Goal: Check status: Verify the current state of an ongoing process or item

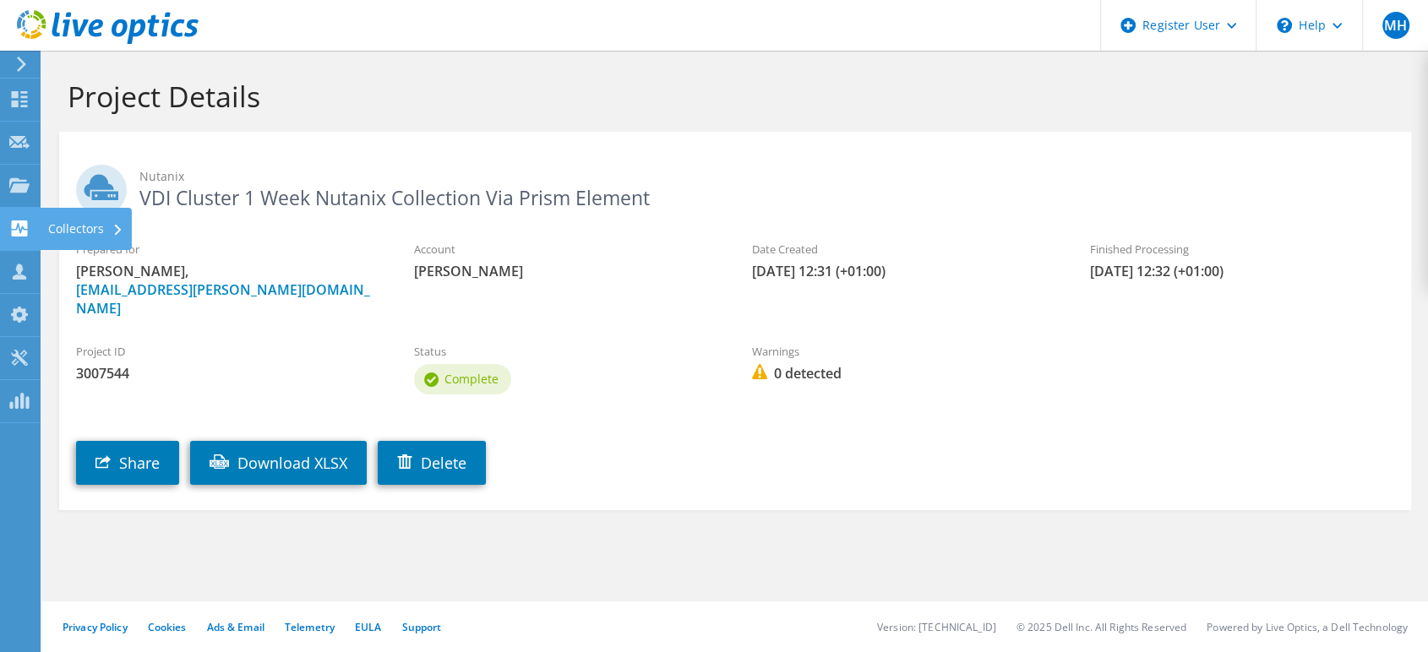
click at [11, 224] on icon at bounding box center [19, 229] width 20 height 16
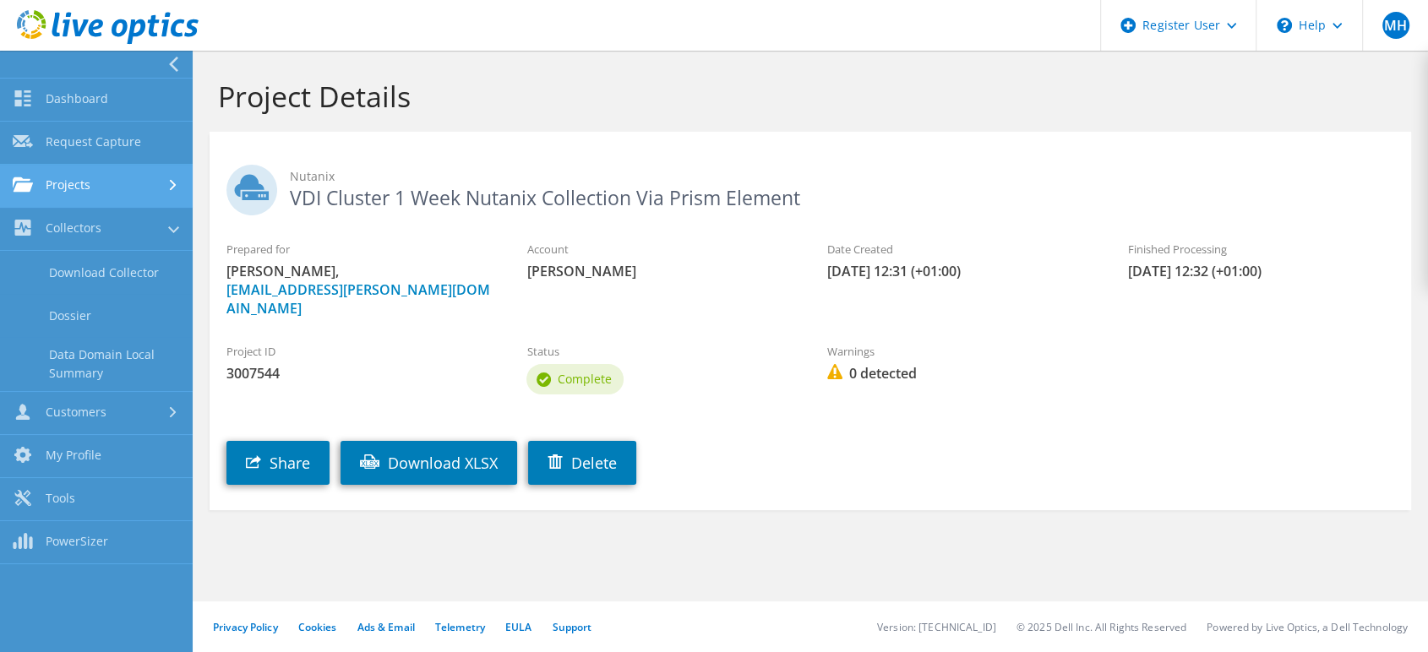
click at [54, 183] on link "Projects" at bounding box center [96, 186] width 193 height 43
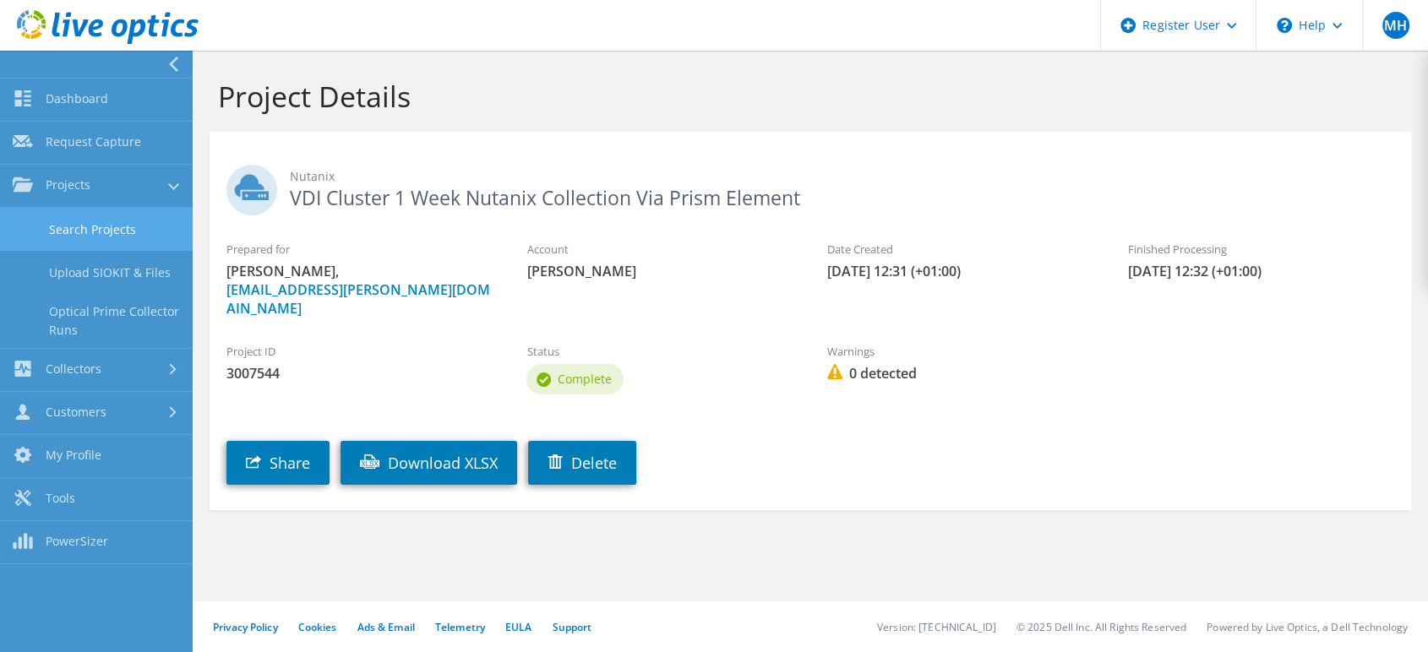
click at [101, 217] on link "Search Projects" at bounding box center [96, 229] width 193 height 43
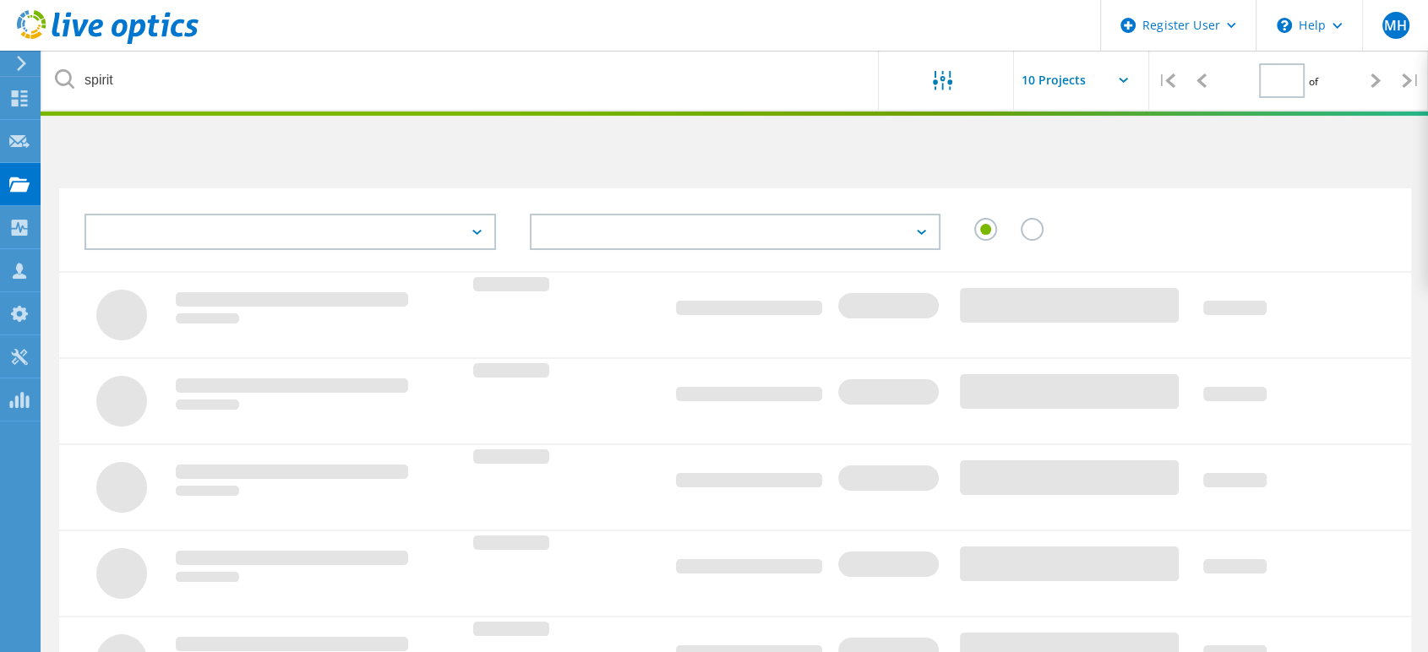
type input "1"
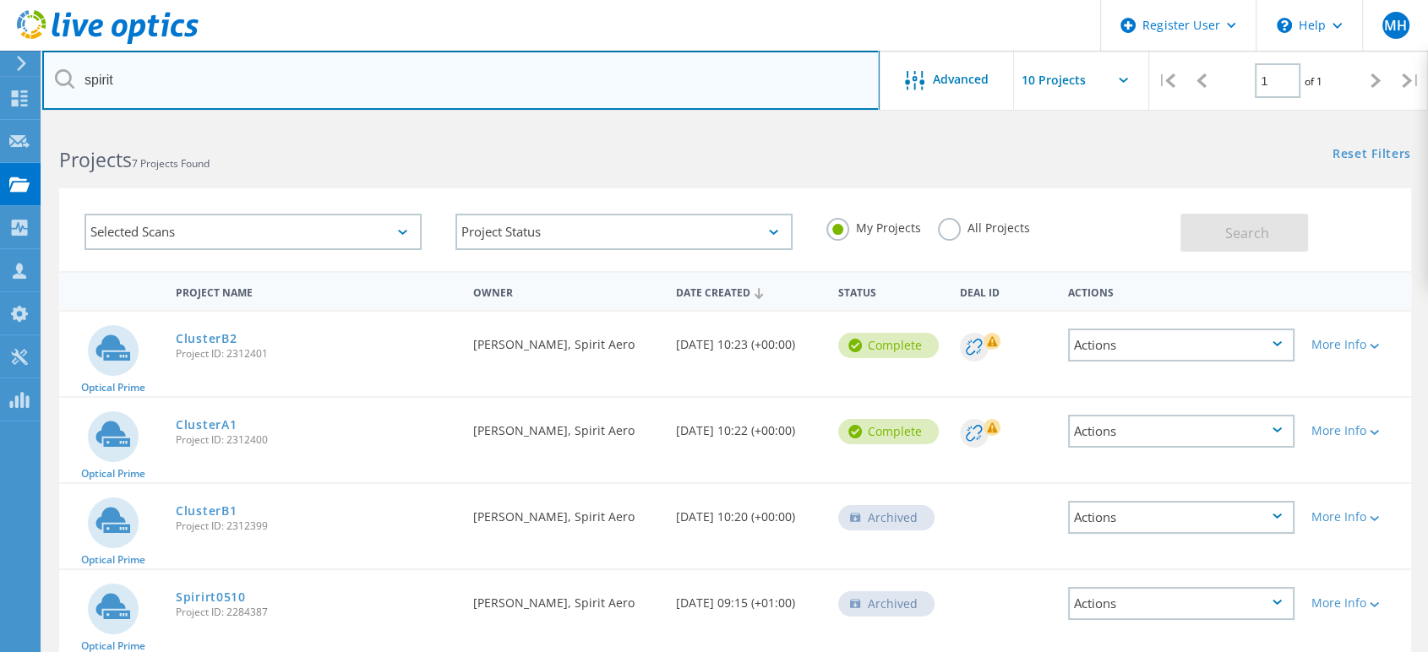
click at [264, 93] on input "spirit" at bounding box center [460, 80] width 837 height 59
drag, startPoint x: 264, startPoint y: 84, endPoint x: 0, endPoint y: 88, distance: 263.6
click at [0, 123] on div "Register User \n Help Explore Helpful Articles Contact Support MH Dell User Mik…" at bounding box center [714, 552] width 1428 height 858
click at [130, 81] on input "spirit" at bounding box center [460, 80] width 837 height 59
click at [102, 76] on input "spirit" at bounding box center [460, 80] width 837 height 59
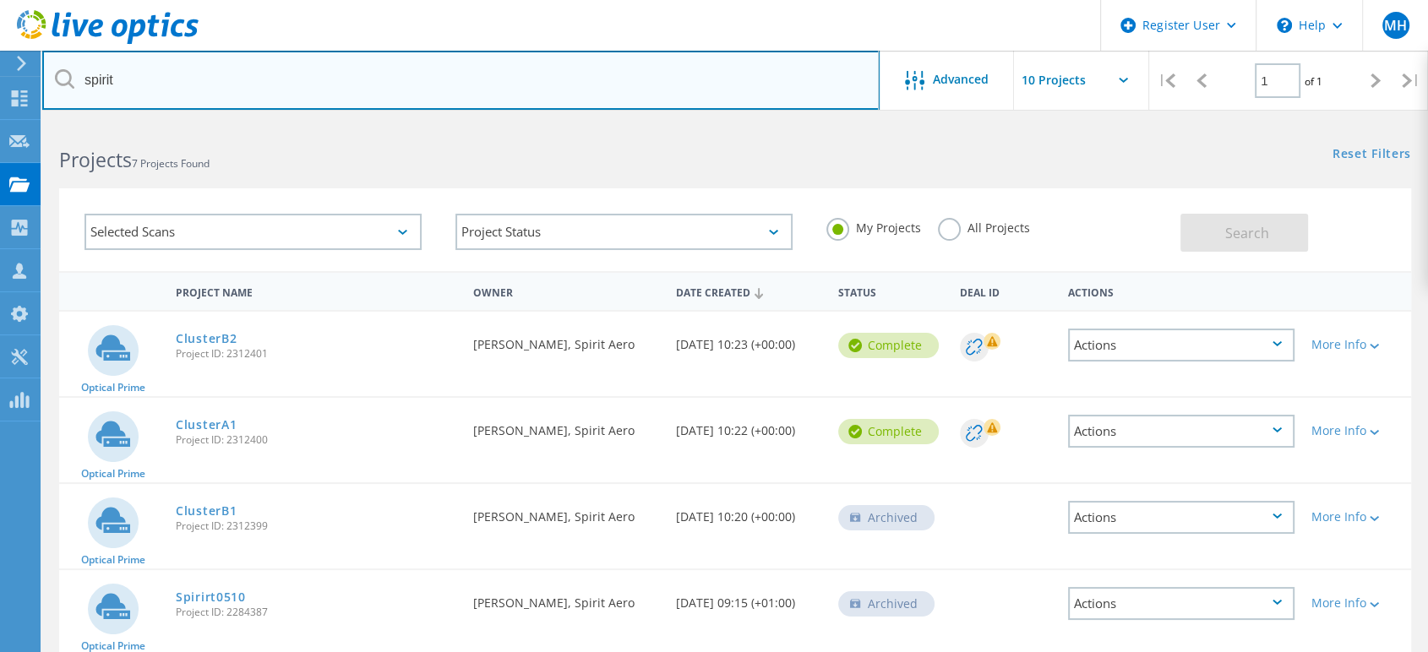
click at [102, 76] on input "spirit" at bounding box center [460, 80] width 837 height 59
click at [265, 96] on input "spirit" at bounding box center [460, 80] width 837 height 59
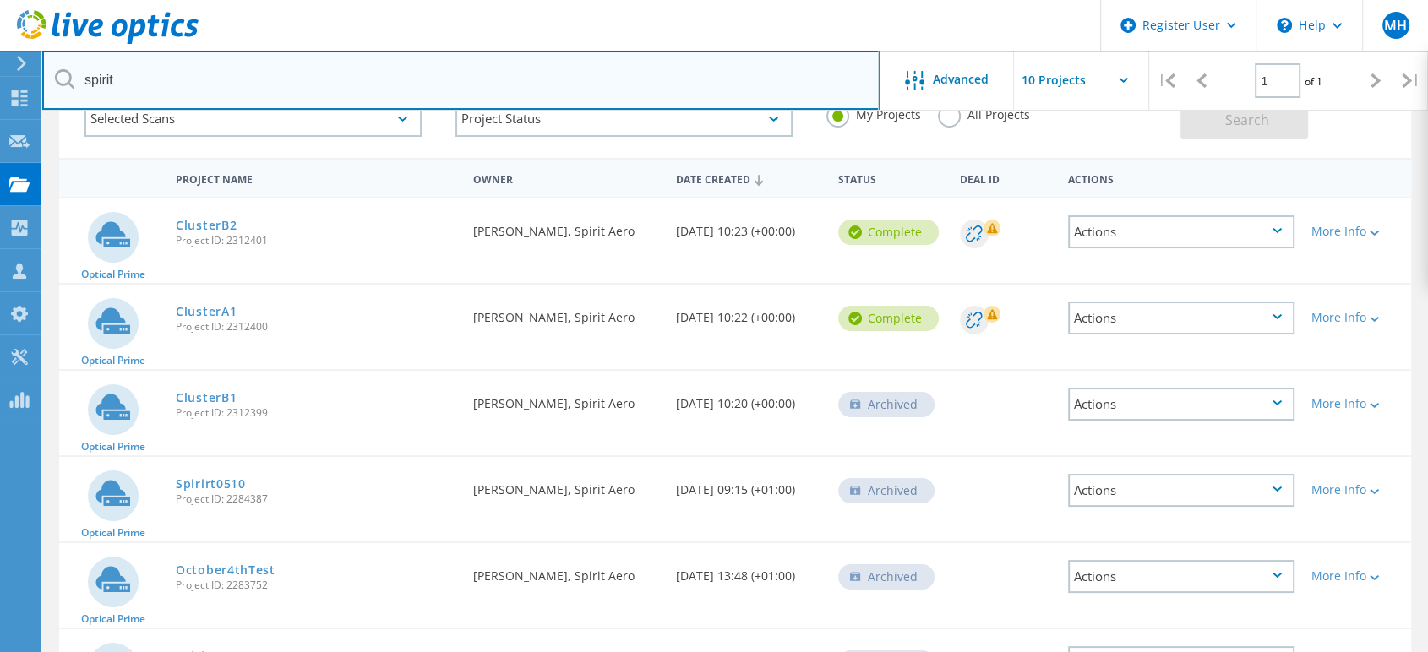
scroll to position [94, 0]
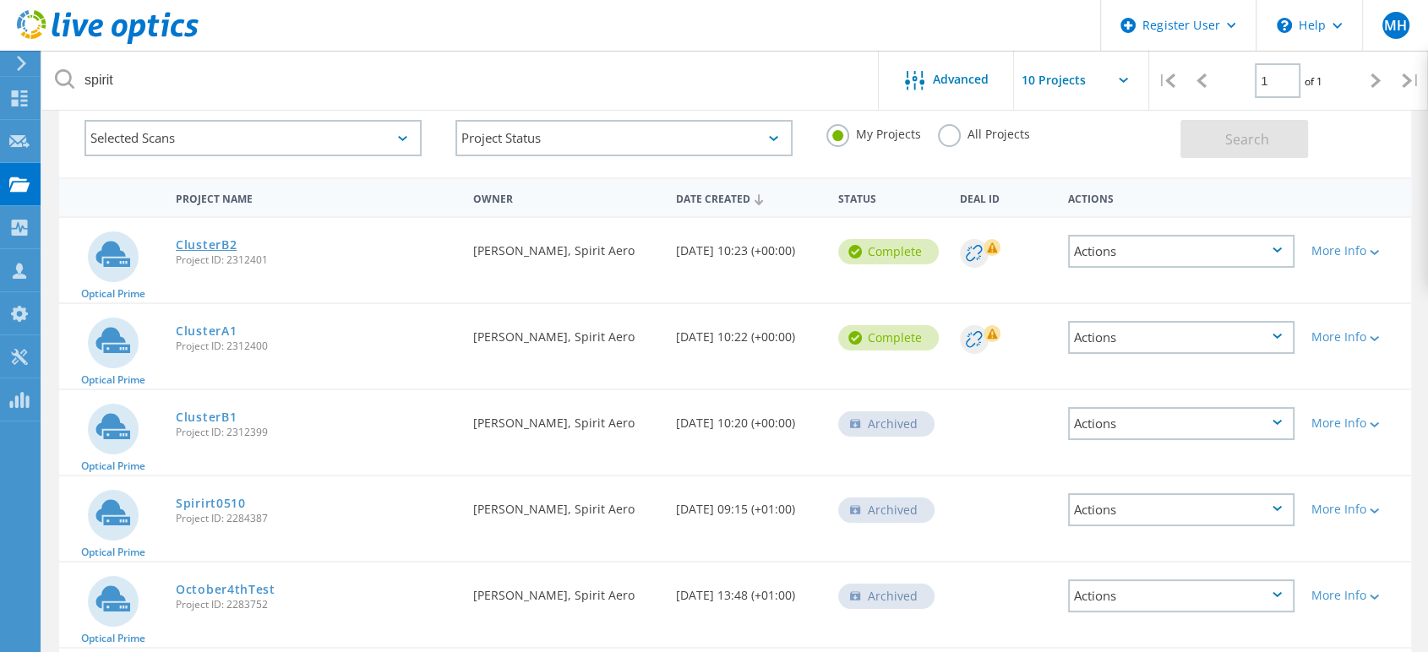
click at [218, 244] on link "ClusterB2" at bounding box center [206, 245] width 61 height 12
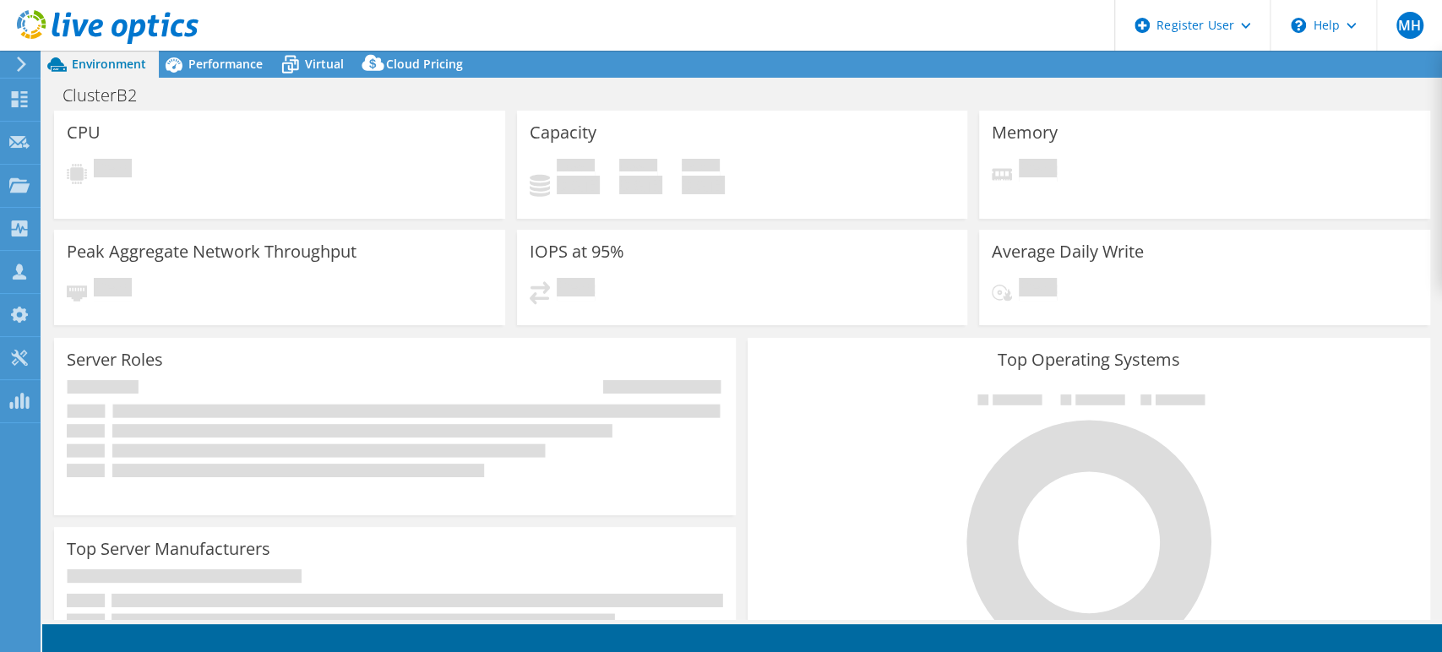
select select "USD"
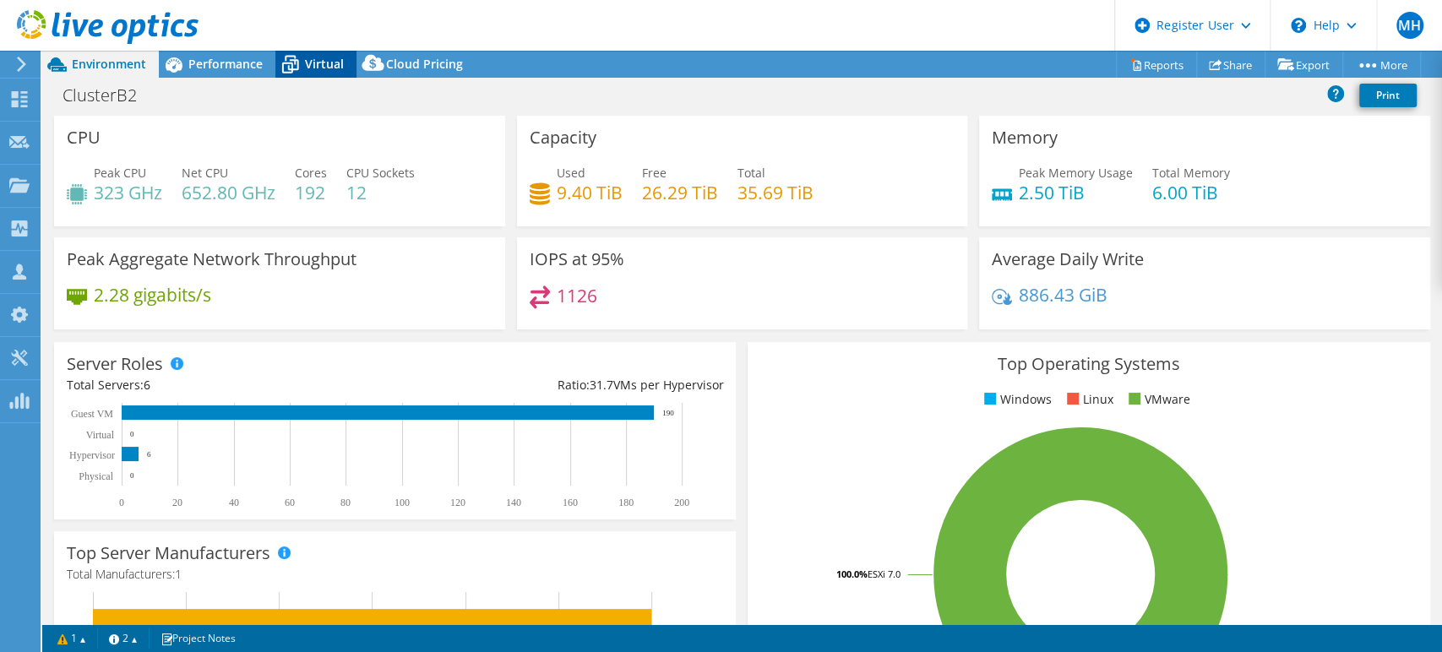
click at [321, 62] on span "Virtual" at bounding box center [324, 64] width 39 height 16
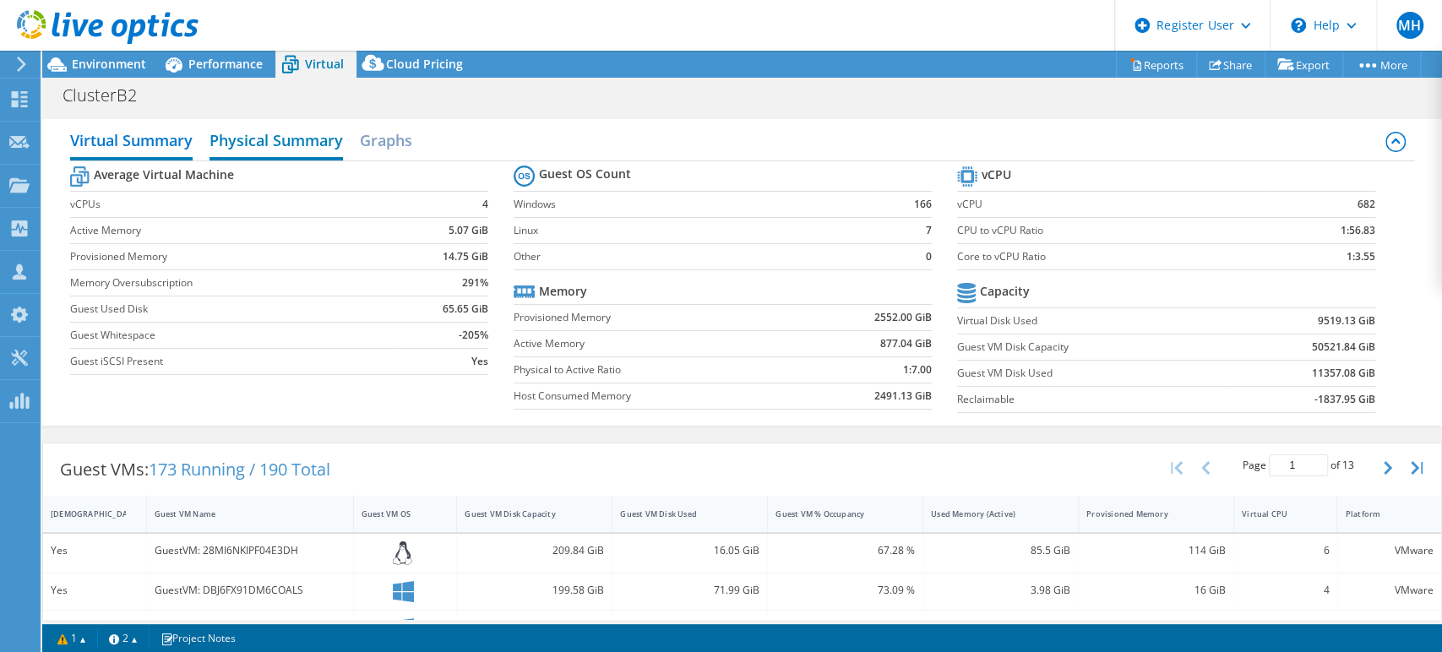
click at [318, 155] on h2 "Physical Summary" at bounding box center [276, 141] width 133 height 37
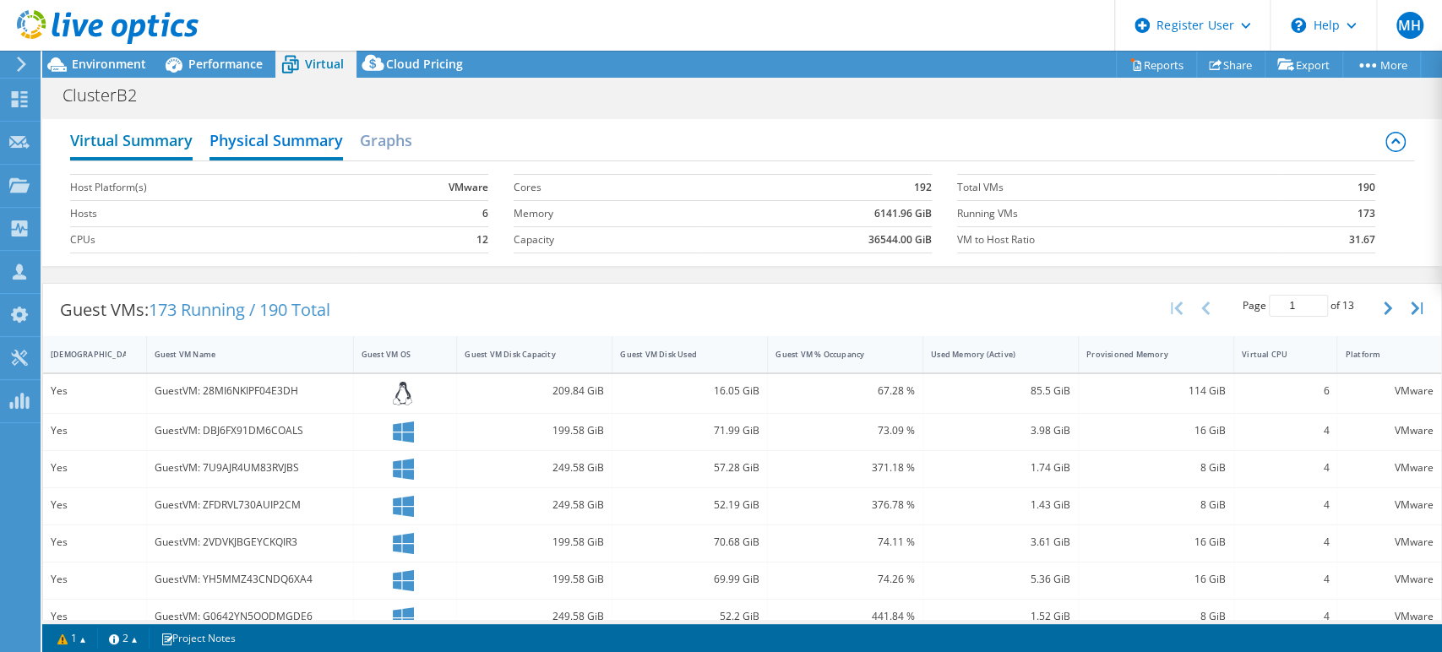
click at [135, 133] on h2 "Virtual Summary" at bounding box center [131, 141] width 123 height 37
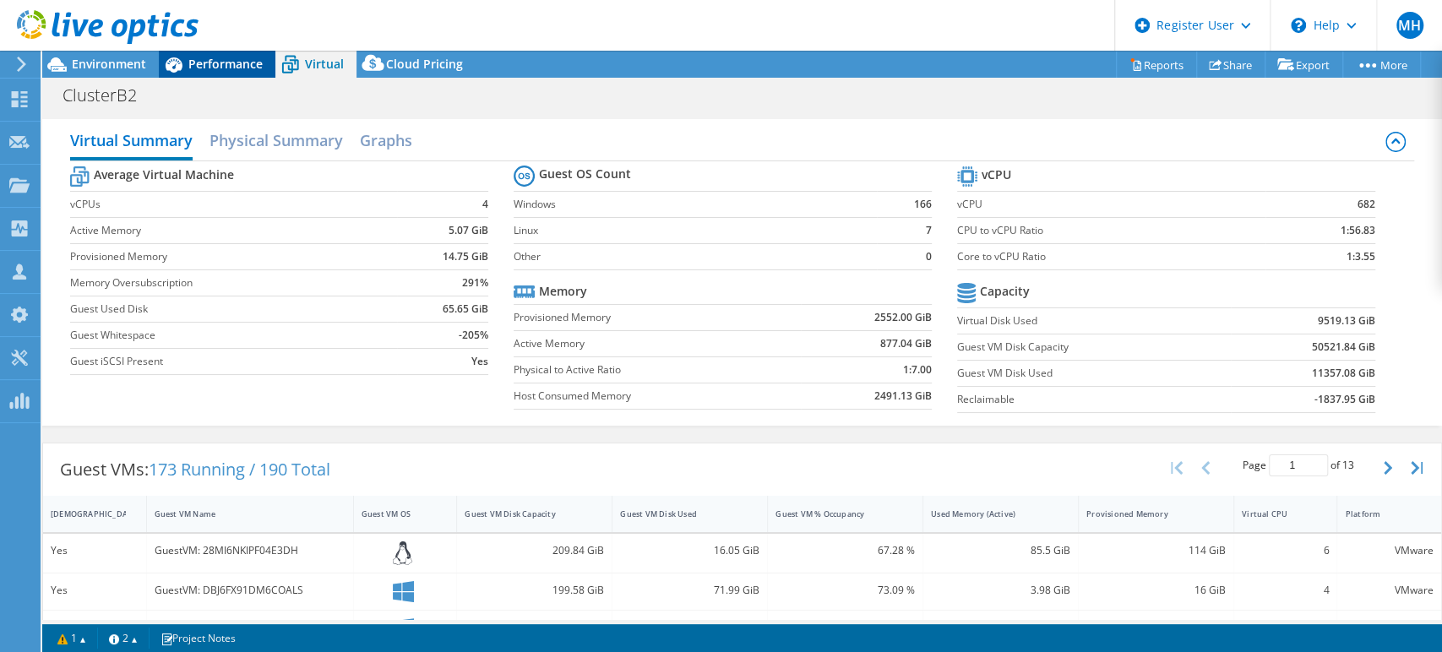
click at [229, 68] on span "Performance" at bounding box center [225, 64] width 74 height 16
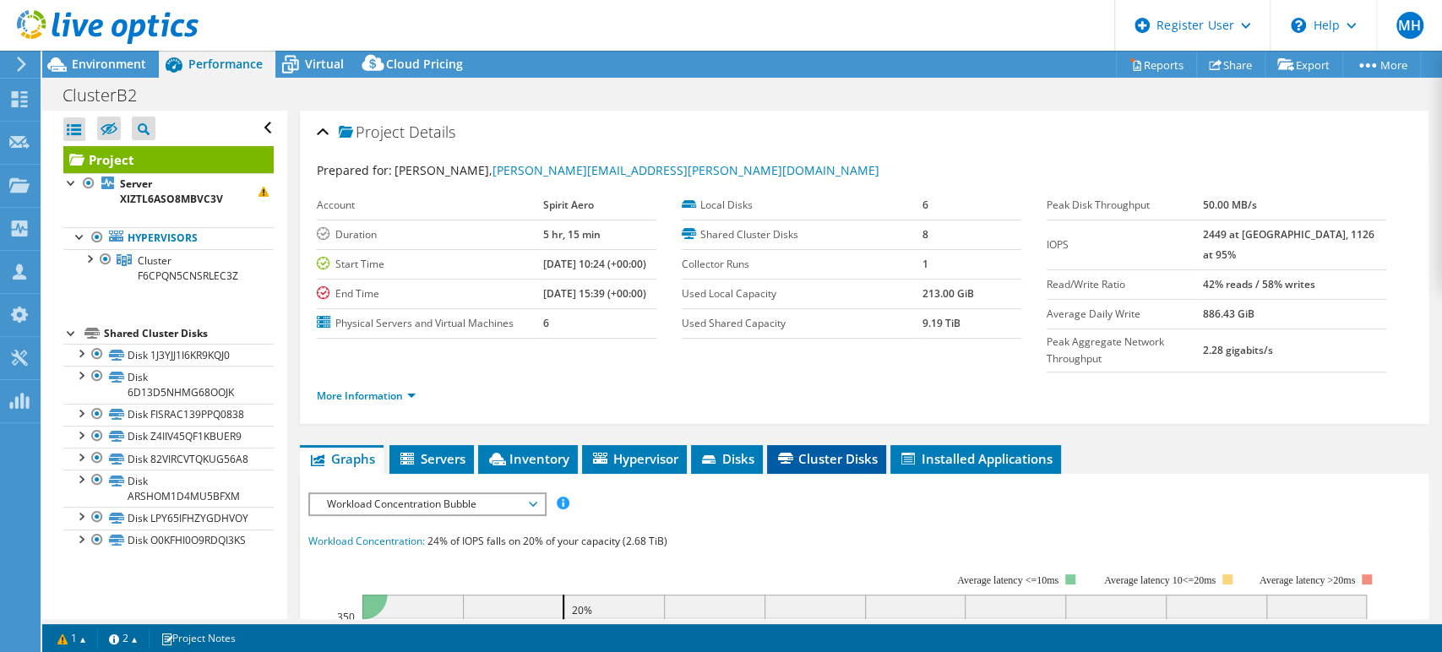
click at [865, 450] on span "Cluster Disks" at bounding box center [827, 458] width 102 height 17
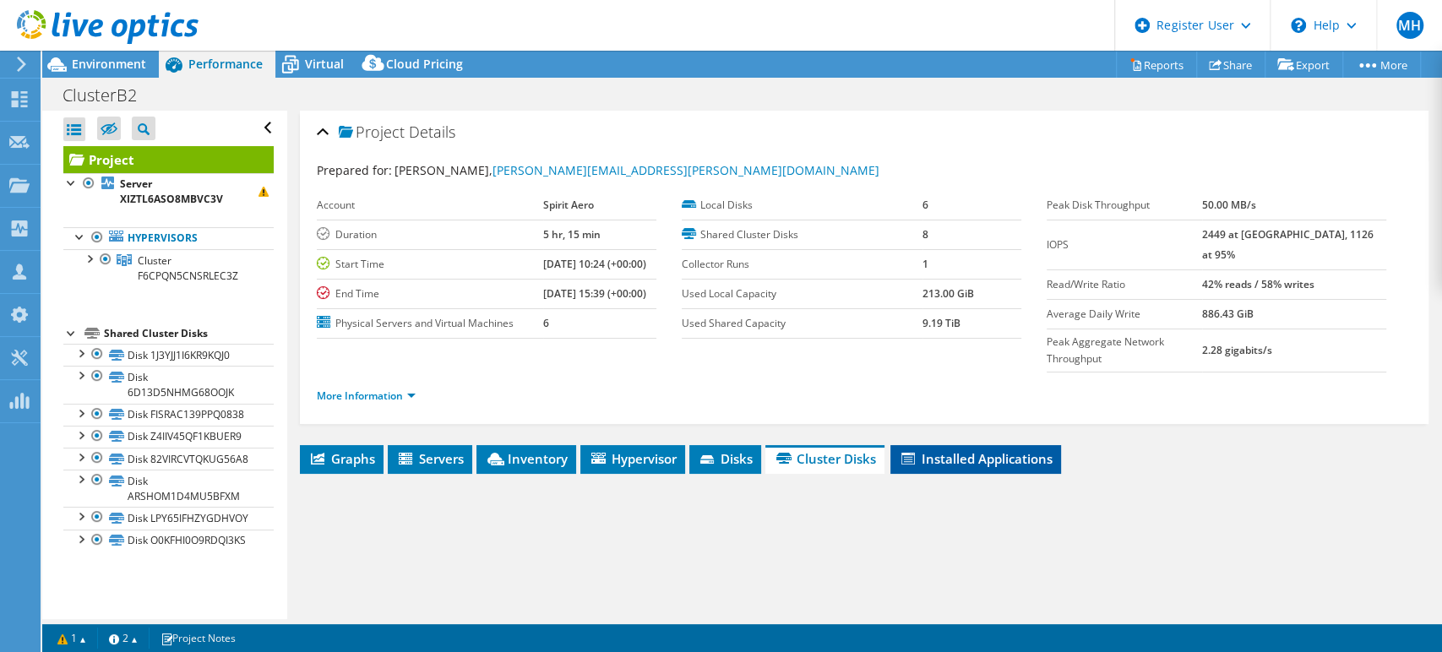
click at [940, 450] on span "Installed Applications" at bounding box center [976, 458] width 154 height 17
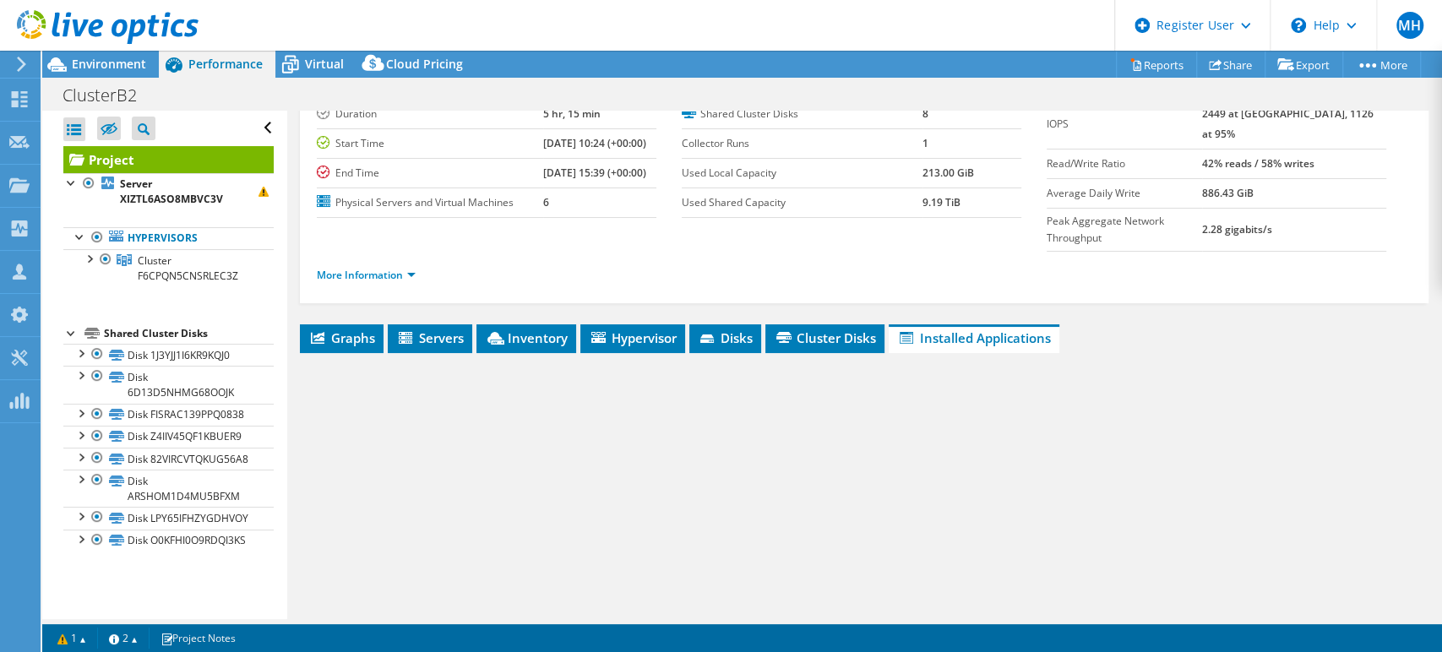
scroll to position [188, 0]
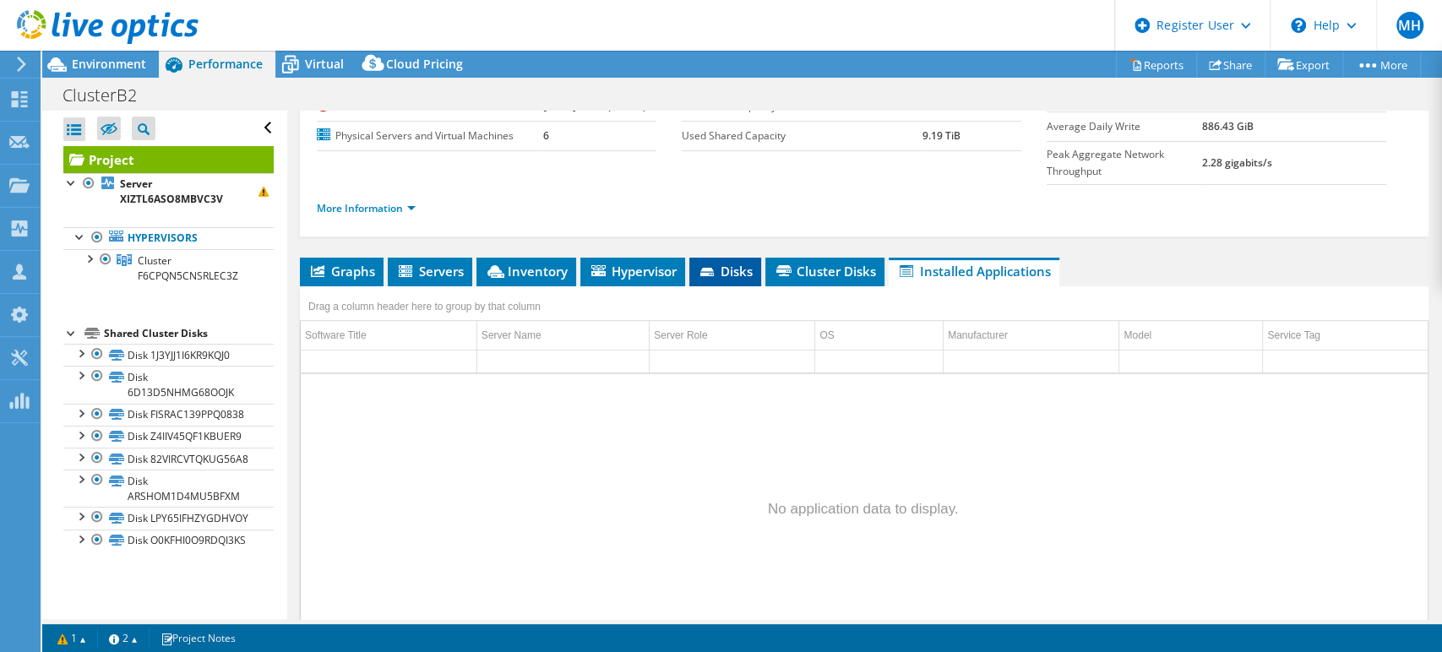
drag, startPoint x: 740, startPoint y: 222, endPoint x: 713, endPoint y: 230, distance: 28.1
click at [741, 258] on li "Disks" at bounding box center [725, 272] width 72 height 29
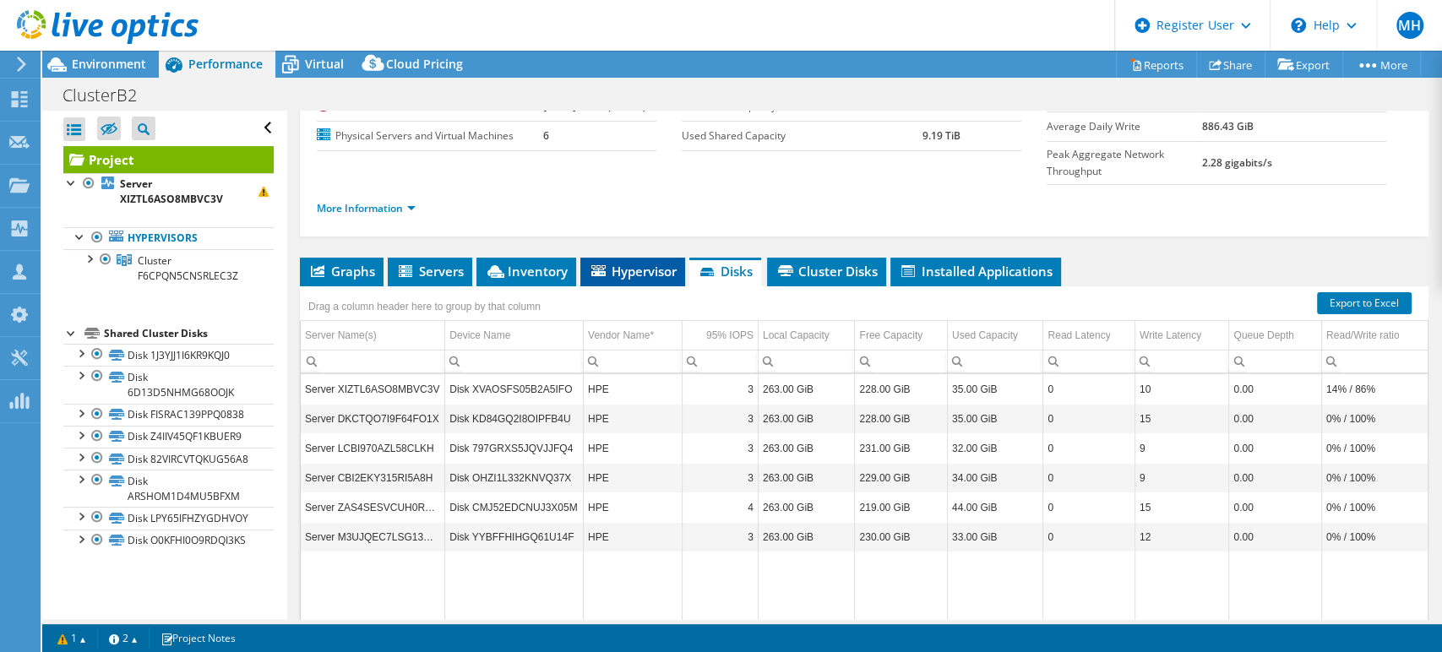
click at [650, 258] on li "Hypervisor" at bounding box center [632, 272] width 105 height 29
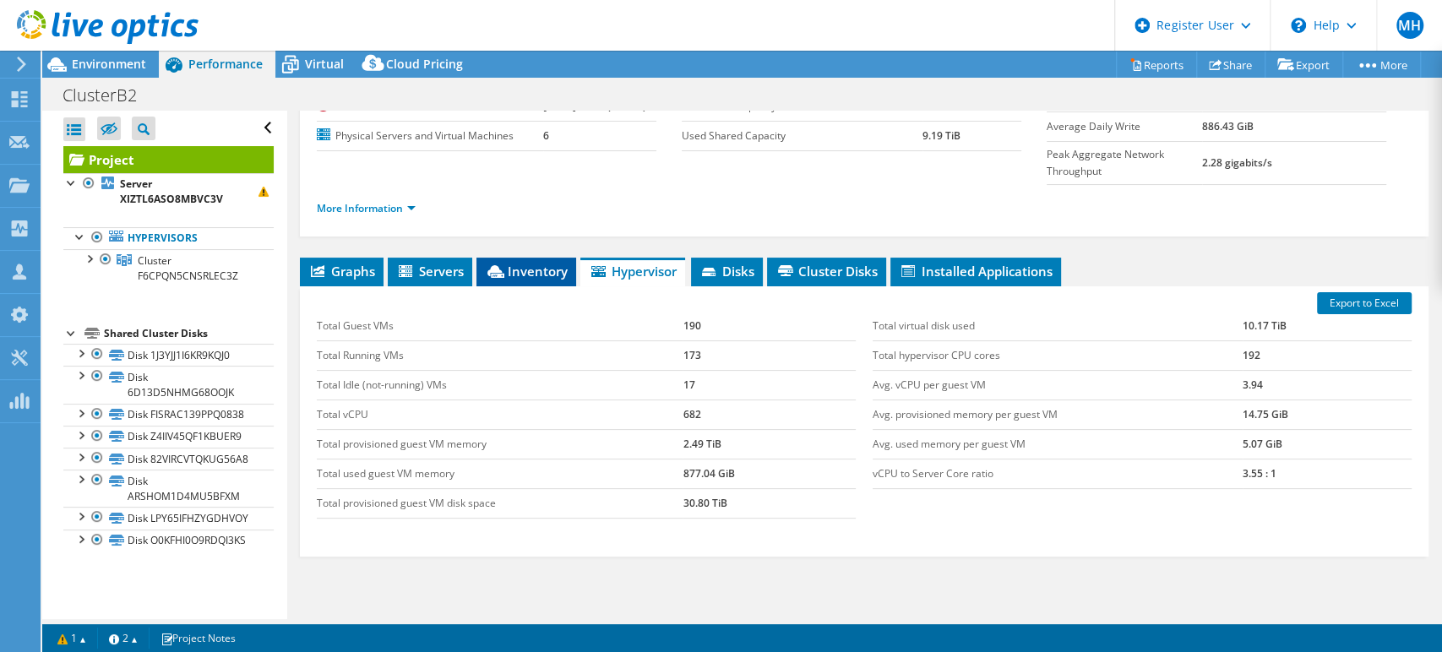
click at [535, 263] on span "Inventory" at bounding box center [526, 271] width 83 height 17
